Goal: Task Accomplishment & Management: Complete application form

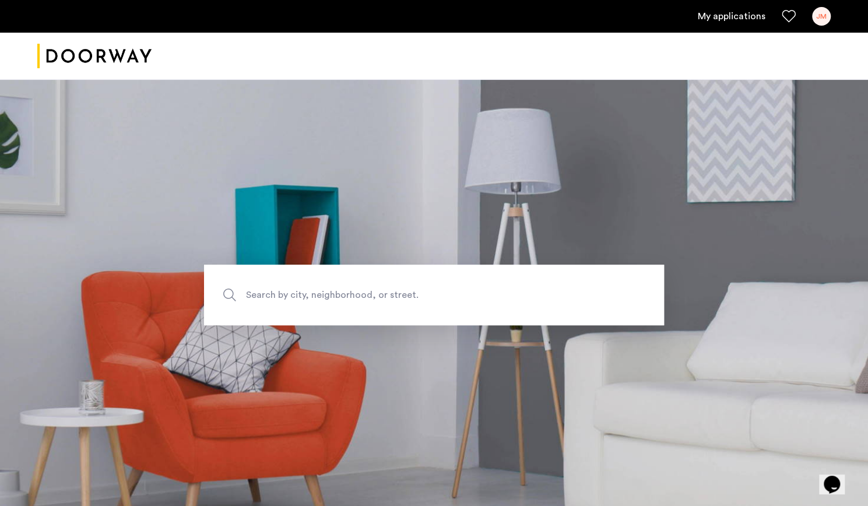
click at [719, 33] on div at bounding box center [434, 56] width 868 height 47
click at [724, 11] on link "My applications" at bounding box center [732, 16] width 68 height 14
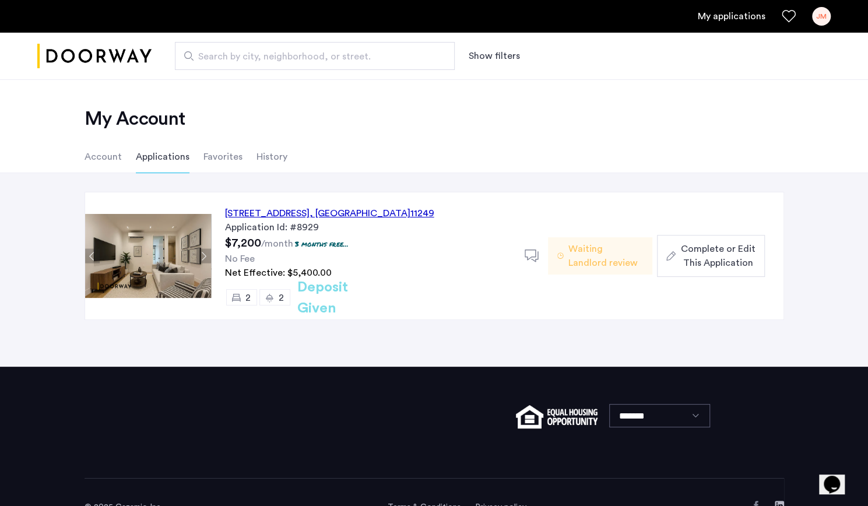
click at [293, 208] on div "[STREET_ADDRESS]" at bounding box center [329, 213] width 209 height 14
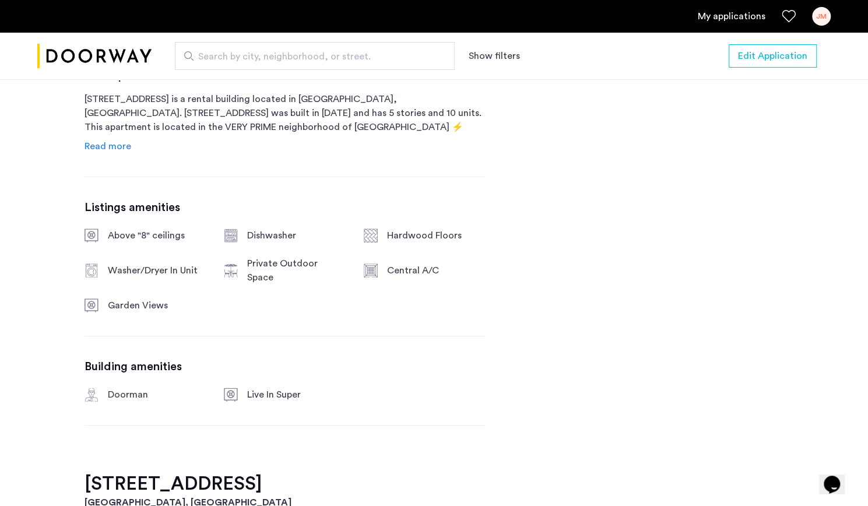
scroll to position [607, 0]
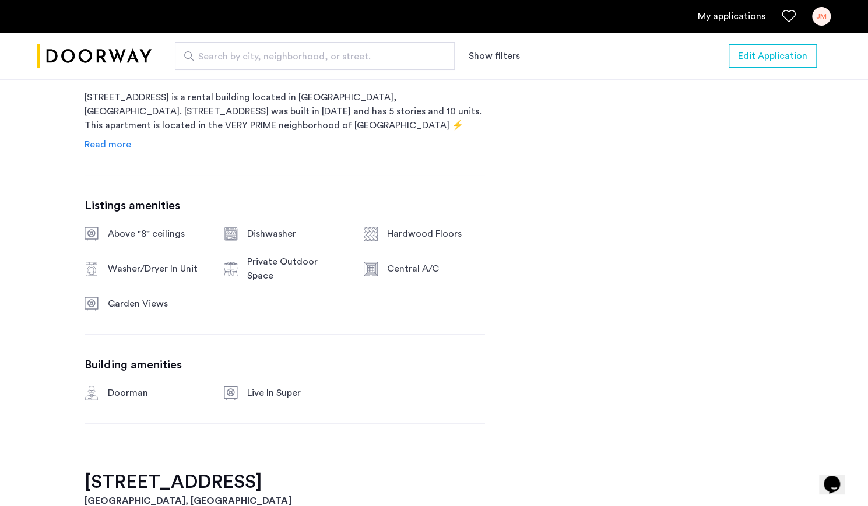
click at [106, 138] on link "Read more" at bounding box center [108, 145] width 47 height 14
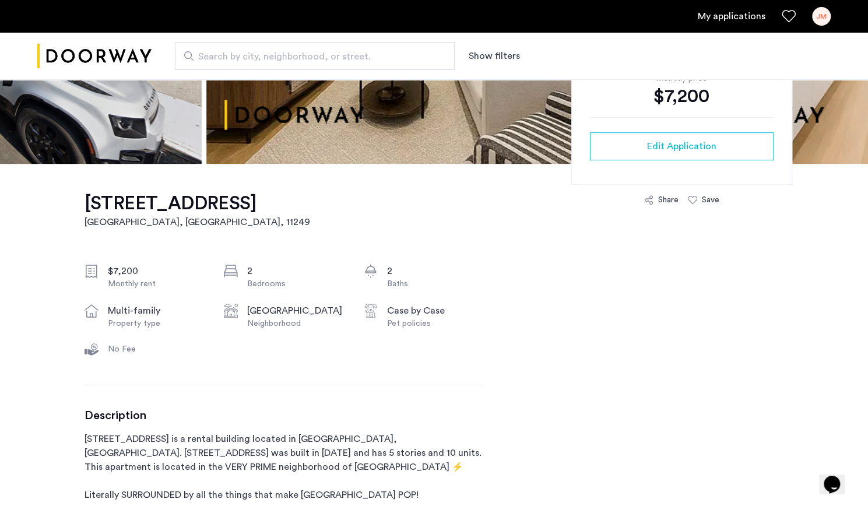
scroll to position [267, 0]
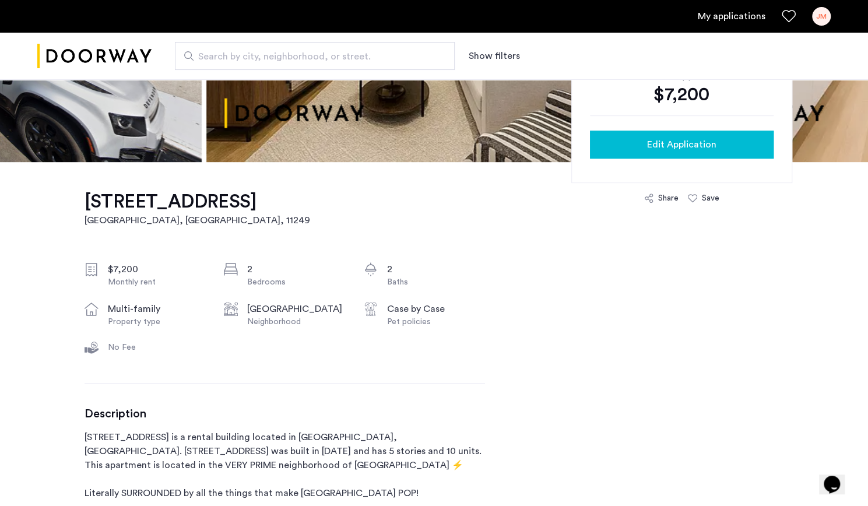
click at [658, 142] on span "Edit Application" at bounding box center [681, 145] width 69 height 14
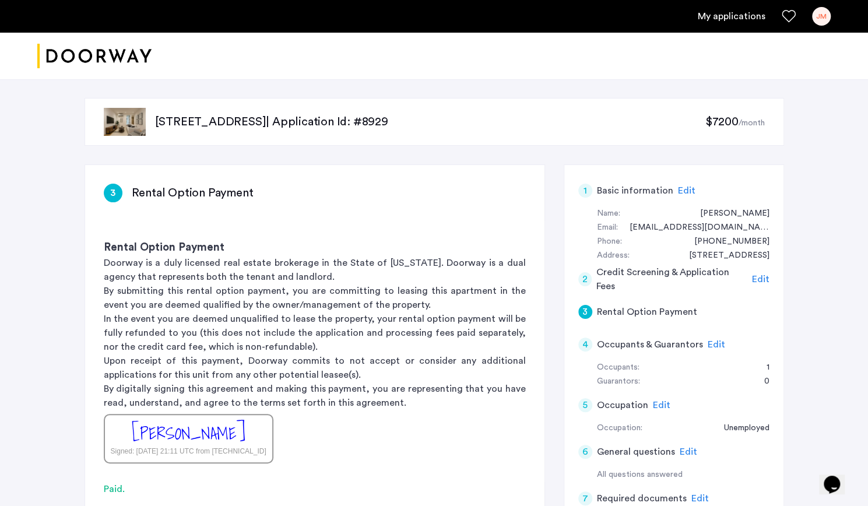
scroll to position [1, 0]
click at [678, 195] on div "Edit" at bounding box center [686, 190] width 17 height 14
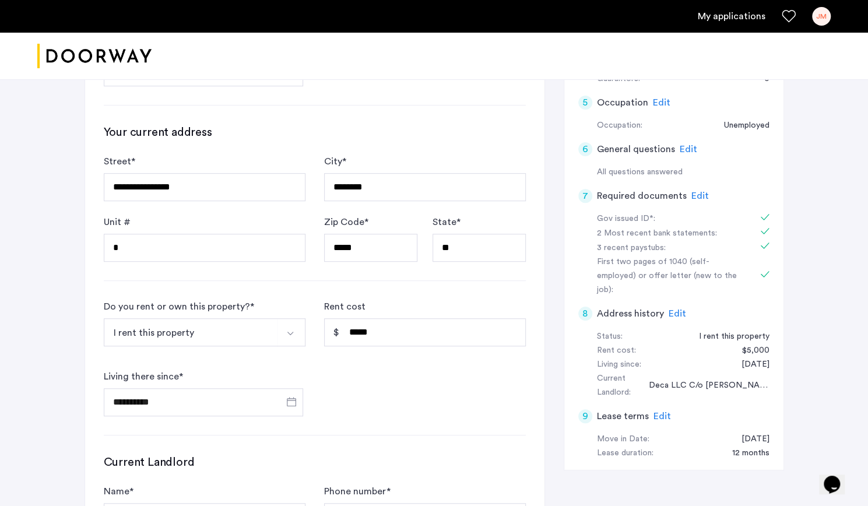
scroll to position [0, 0]
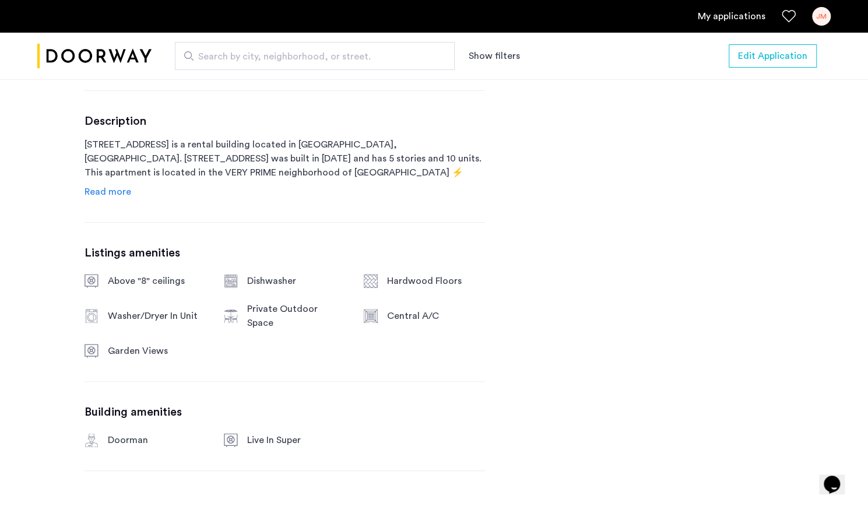
scroll to position [560, 0]
click at [104, 195] on span "Read more" at bounding box center [108, 191] width 47 height 9
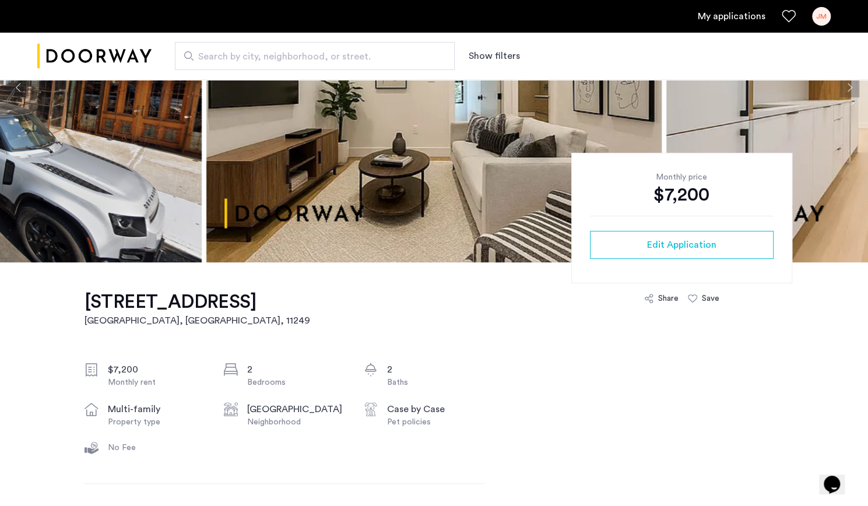
scroll to position [37, 0]
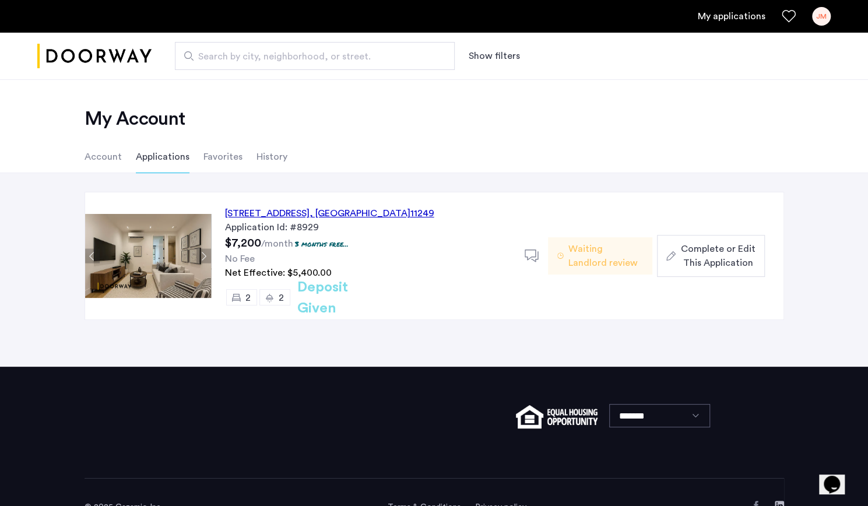
click at [604, 234] on div "Waiting Landlord review" at bounding box center [600, 255] width 104 height 127
